Goal: Navigation & Orientation: Find specific page/section

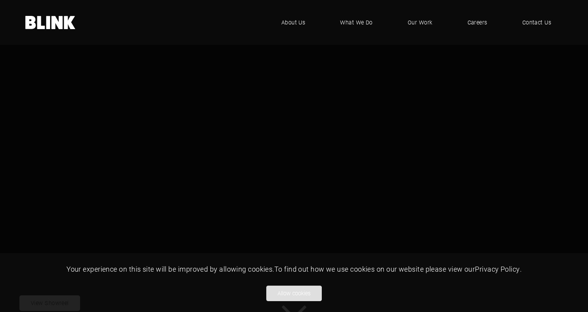
click at [292, 288] on button "Allow cookies" at bounding box center [294, 294] width 56 height 16
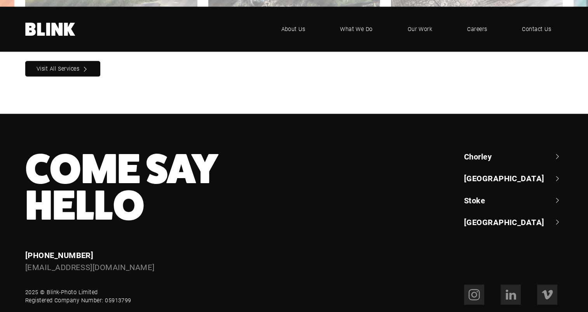
scroll to position [820, 0]
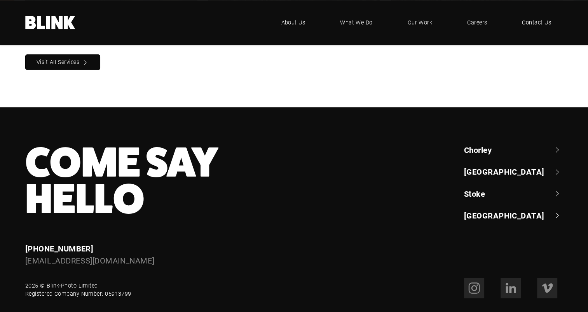
click at [530, 166] on link "[GEOGRAPHIC_DATA]" at bounding box center [513, 171] width 99 height 11
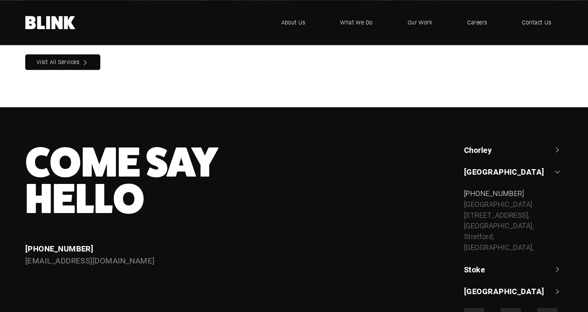
scroll to position [828, 0]
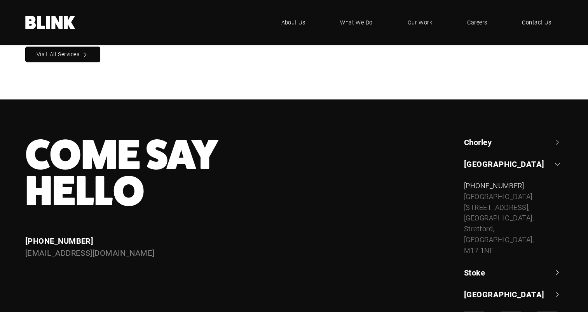
click at [365, 213] on div "Come Say Hello Enquiries +44 (0) 1257 264 494 enquiries@blink-photo.co.uk Chorl…" at bounding box center [288, 219] width 548 height 164
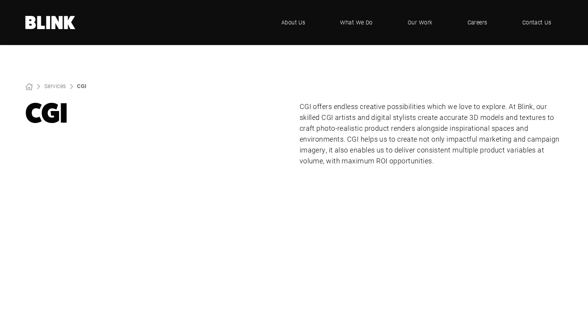
click at [68, 23] on icon at bounding box center [70, 22] width 11 height 13
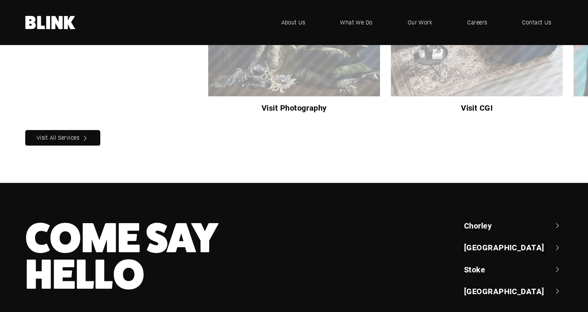
scroll to position [820, 0]
